Goal: Task Accomplishment & Management: Manage account settings

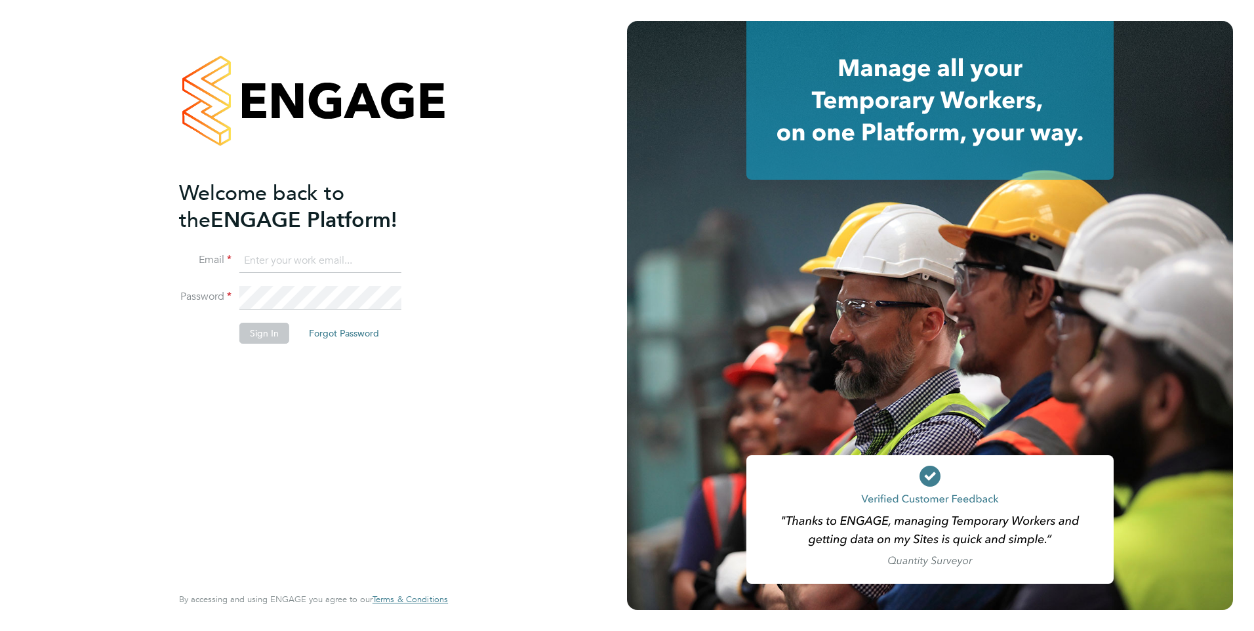
type input "sheeba.kurian@ncclondon.ac.uk"
click at [253, 333] on button "Sign In" at bounding box center [264, 333] width 50 height 21
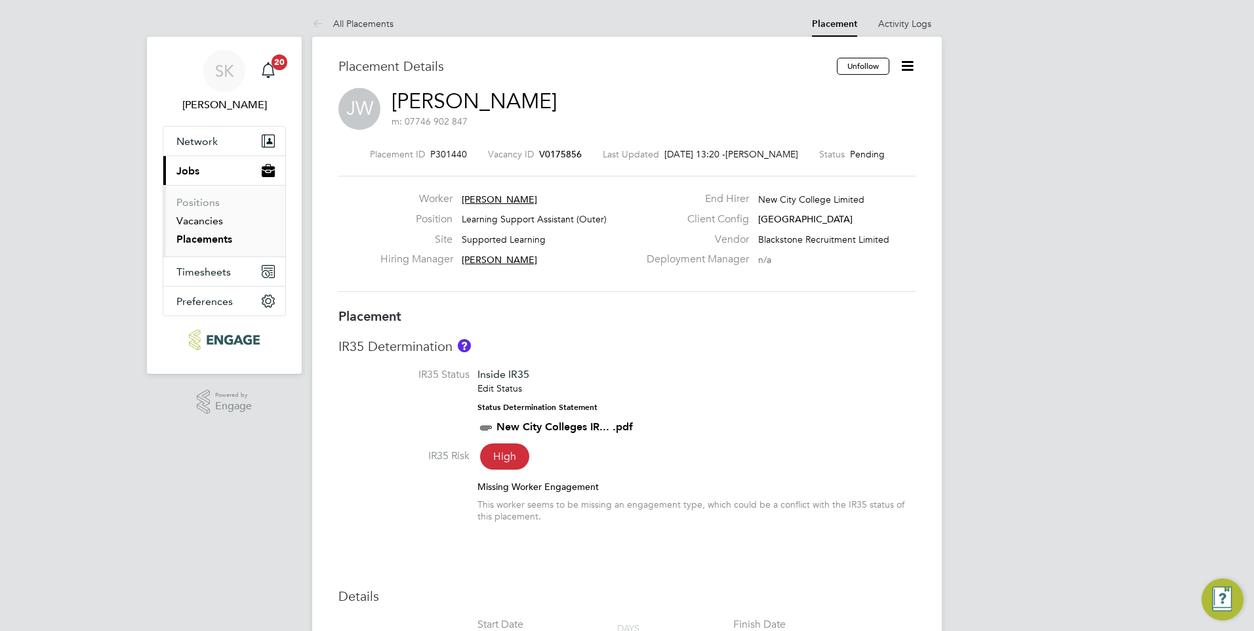
click at [213, 218] on link "Vacancies" at bounding box center [199, 221] width 47 height 12
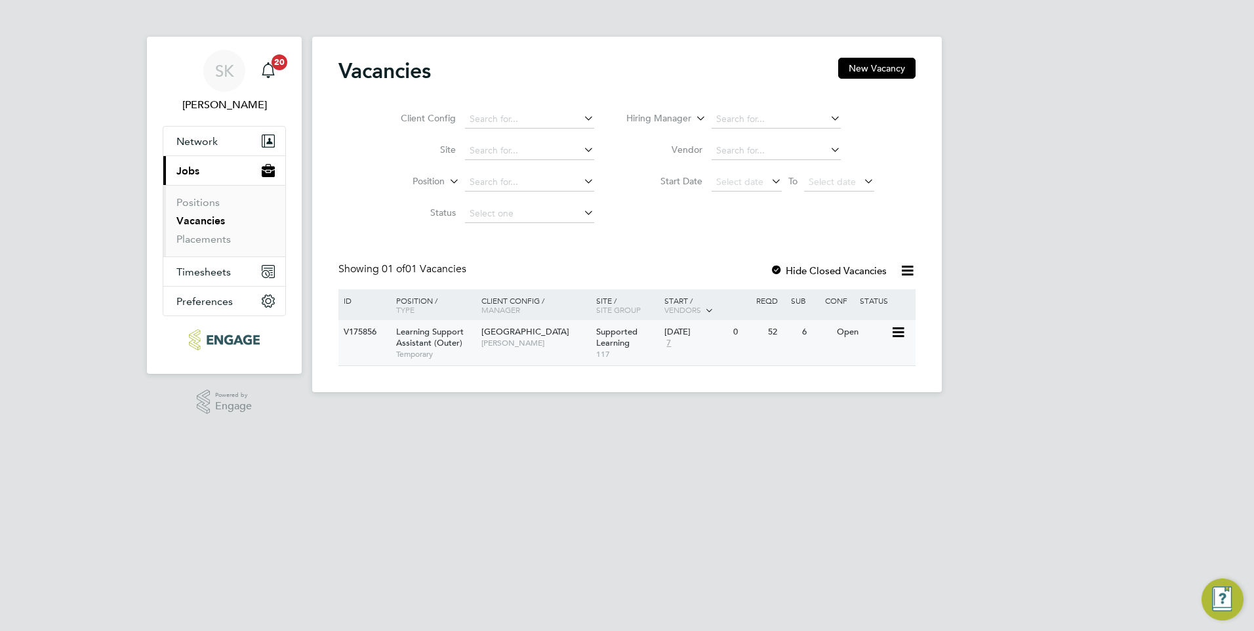
click at [360, 326] on div "V175856" at bounding box center [364, 332] width 46 height 24
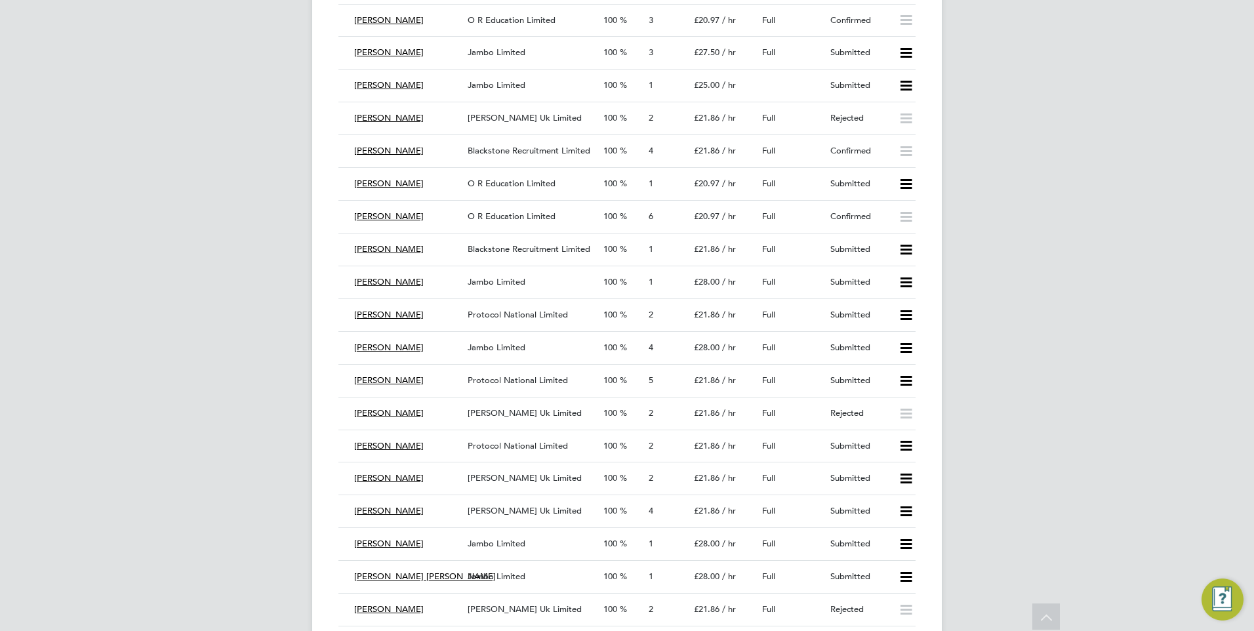
click at [1228, 304] on div "SK [PERSON_NAME] Notifications 20 Applications: Network Sites Workers Current p…" at bounding box center [627, 547] width 1254 height 6290
drag, startPoint x: 1252, startPoint y: 287, endPoint x: 1252, endPoint y: 312, distance: 24.9
click at [1252, 312] on div "SK [PERSON_NAME] Notifications 20 Applications: Network Sites Workers Current p…" at bounding box center [627, 547] width 1254 height 6290
click at [1250, 322] on div "SK [PERSON_NAME] Notifications 20 Applications: Network Sites Workers Current p…" at bounding box center [627, 547] width 1254 height 6290
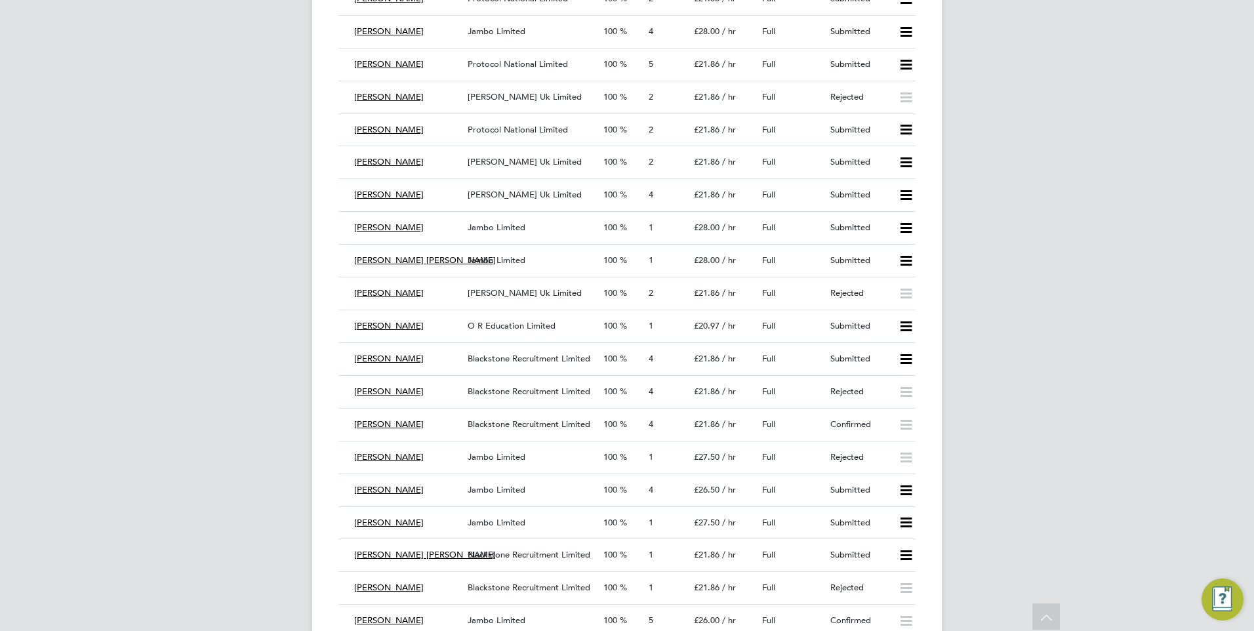
scroll to position [2913, 0]
click at [378, 166] on span "[PERSON_NAME]" at bounding box center [389, 162] width 70 height 11
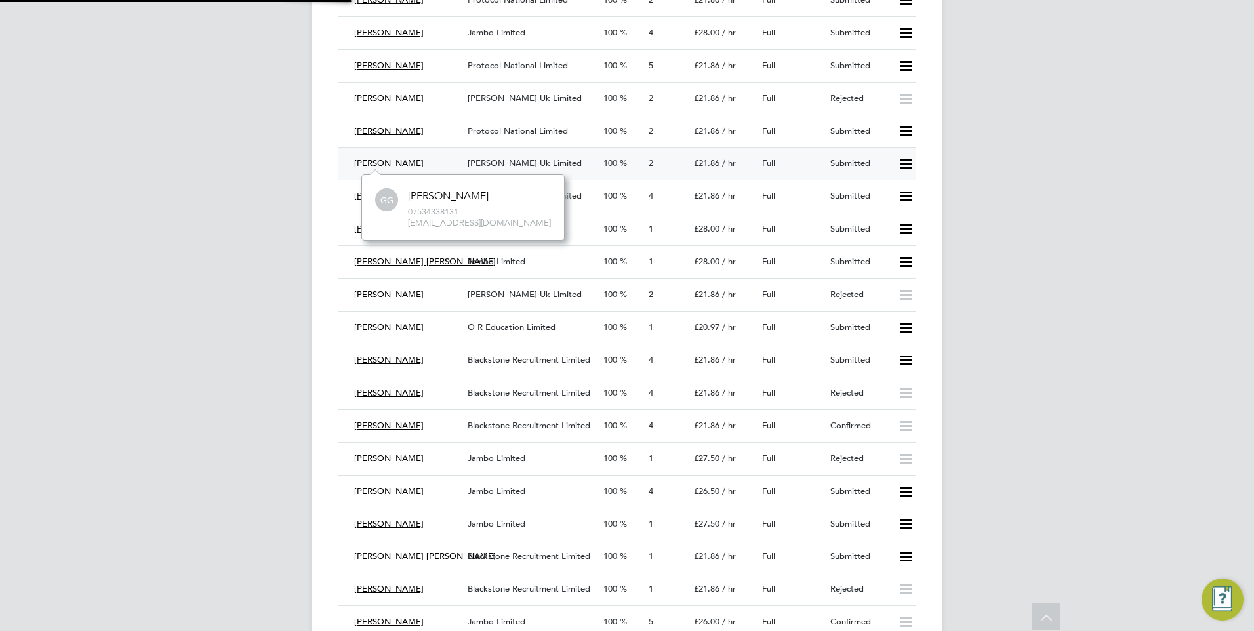
scroll to position [65, 197]
click at [387, 158] on span "[PERSON_NAME]" at bounding box center [389, 162] width 70 height 11
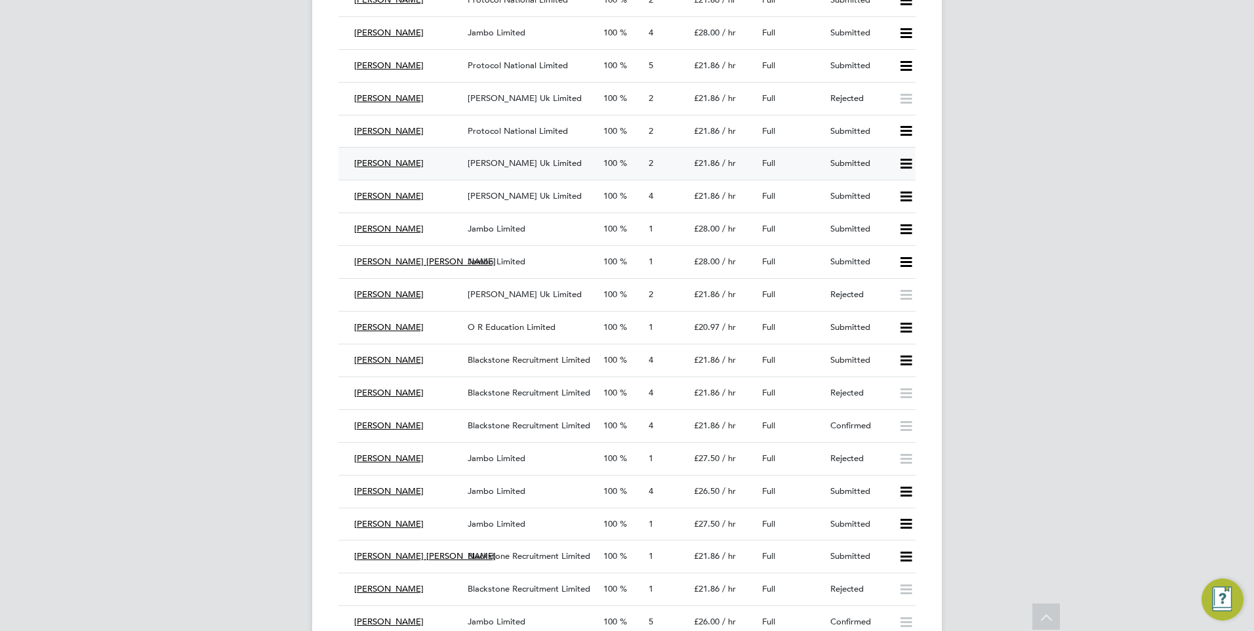
click at [506, 162] on span "[PERSON_NAME] Uk Limited" at bounding box center [525, 162] width 114 height 11
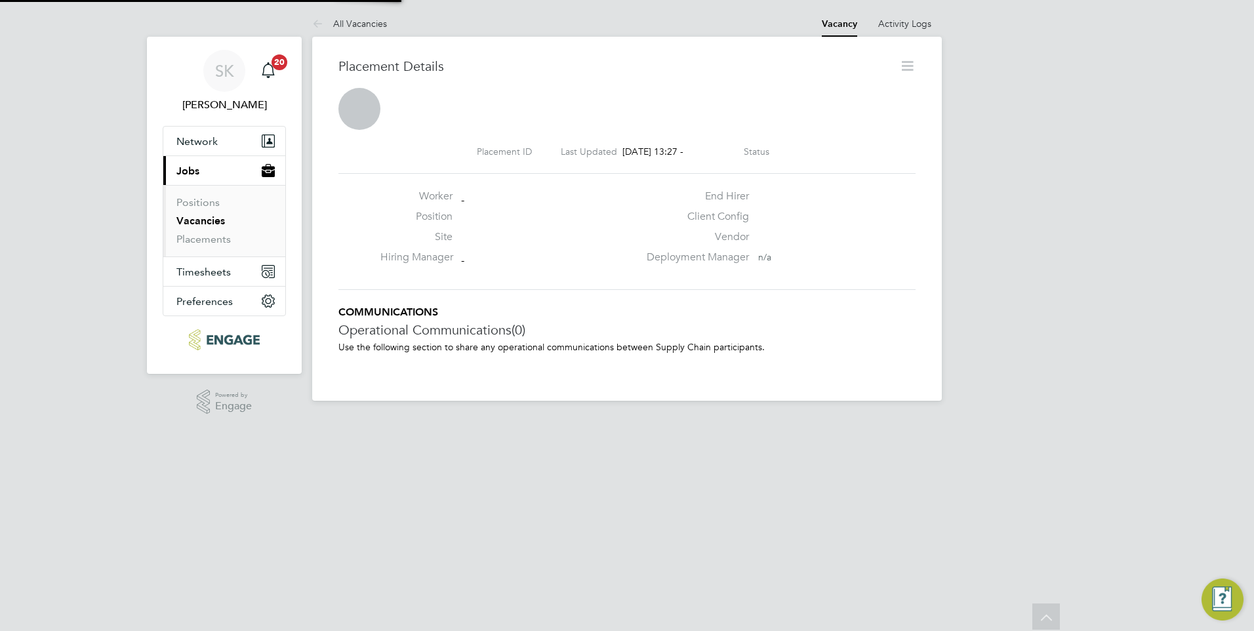
scroll to position [7, 7]
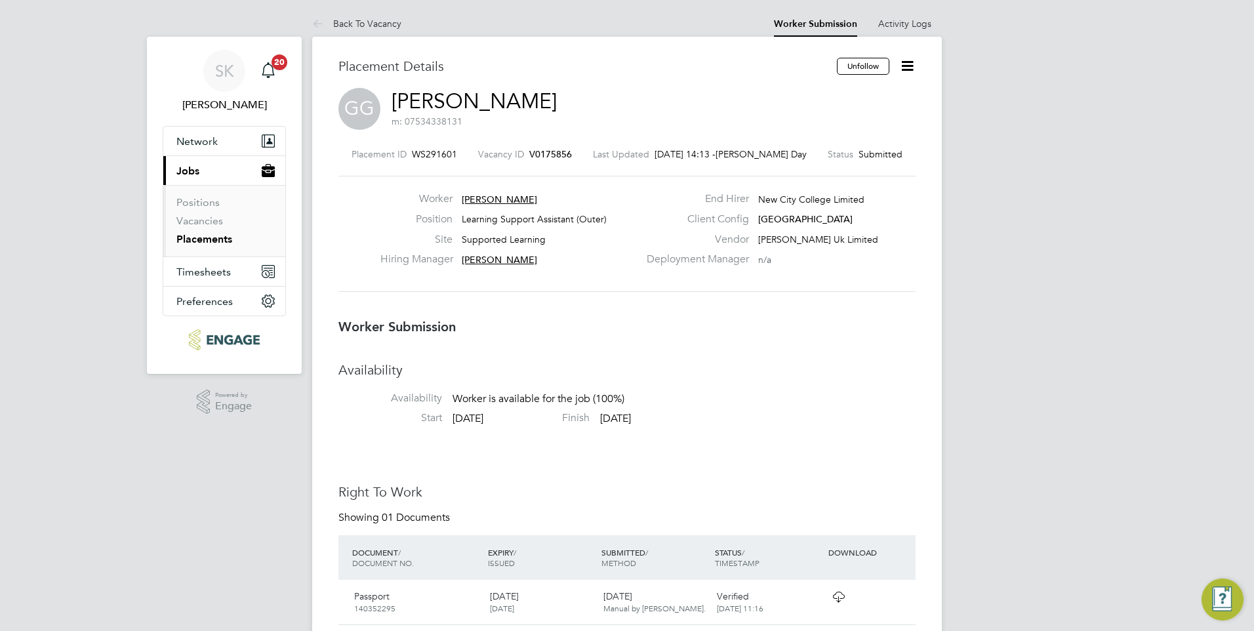
click at [909, 68] on icon at bounding box center [907, 66] width 16 height 16
click at [830, 125] on li "Offer" at bounding box center [852, 123] width 121 height 18
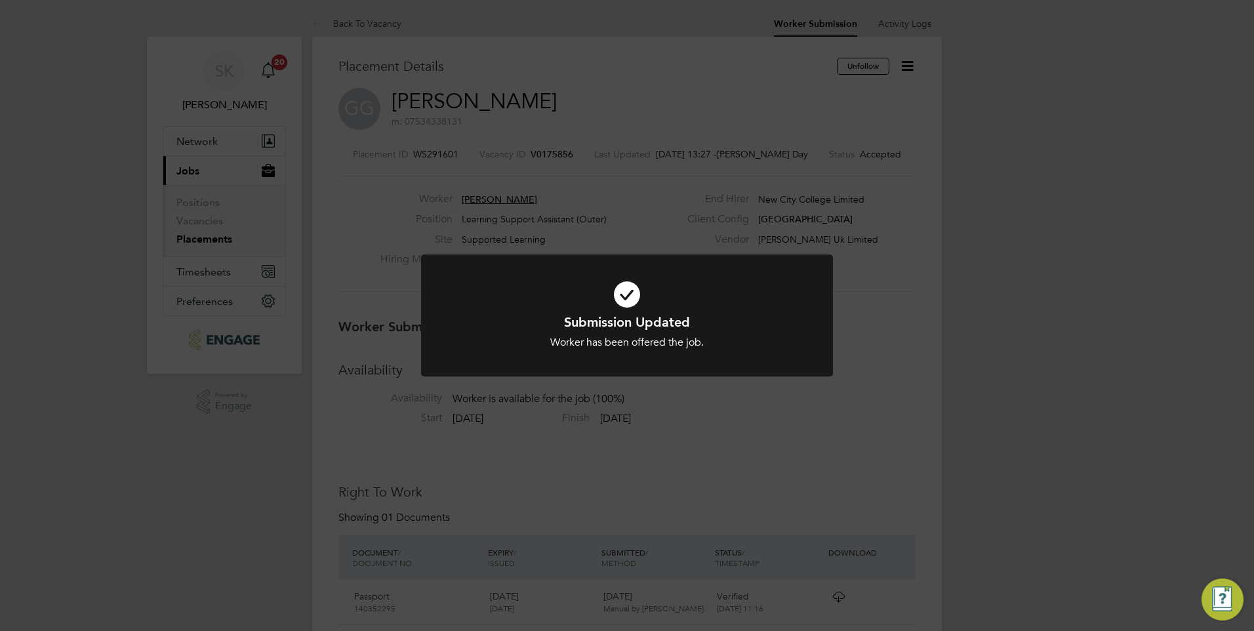
click at [1075, 310] on div "Submission Updated Worker has been offered the job. Cancel Okay" at bounding box center [627, 315] width 1254 height 631
